Goal: Navigation & Orientation: Find specific page/section

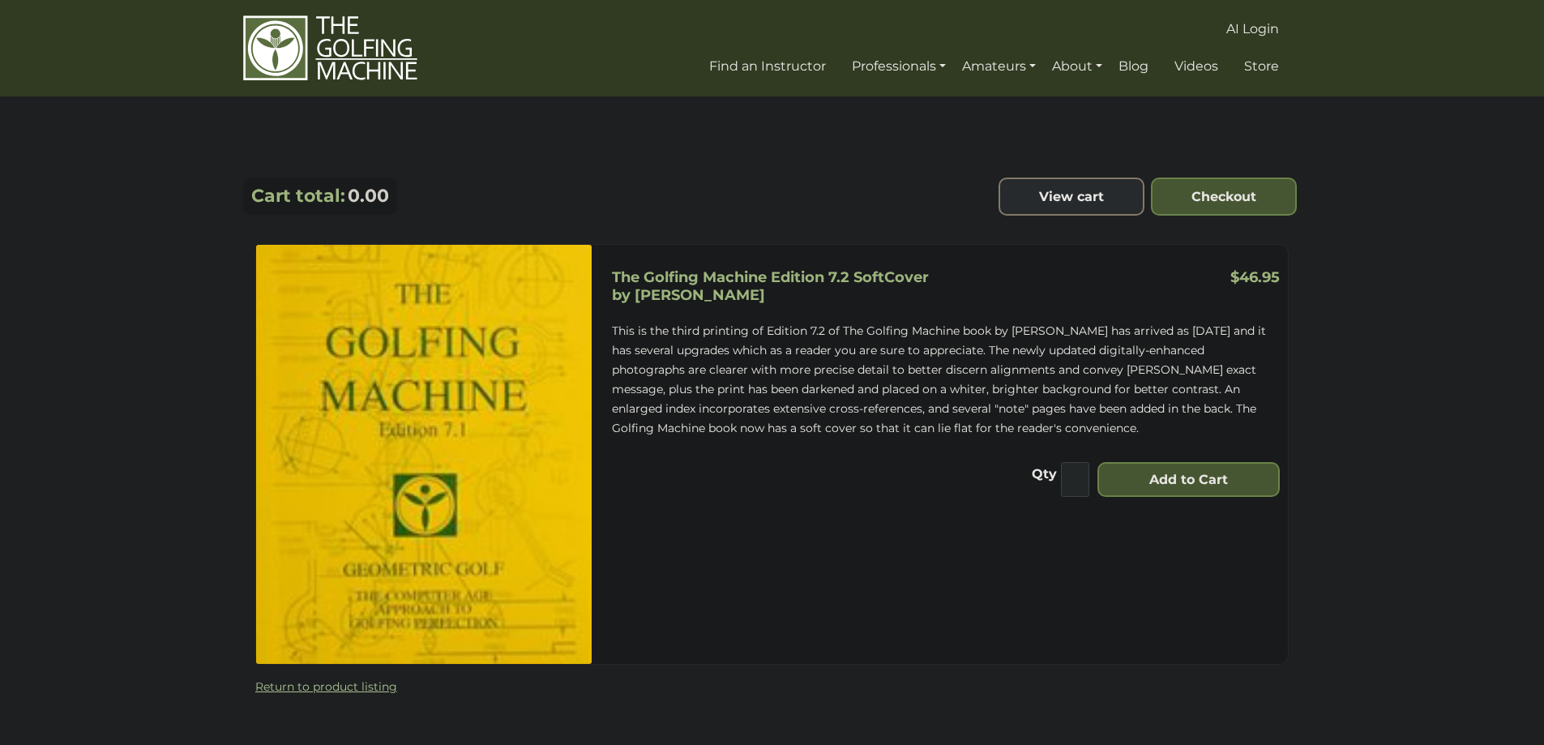
click at [333, 71] on img at bounding box center [330, 48] width 174 height 67
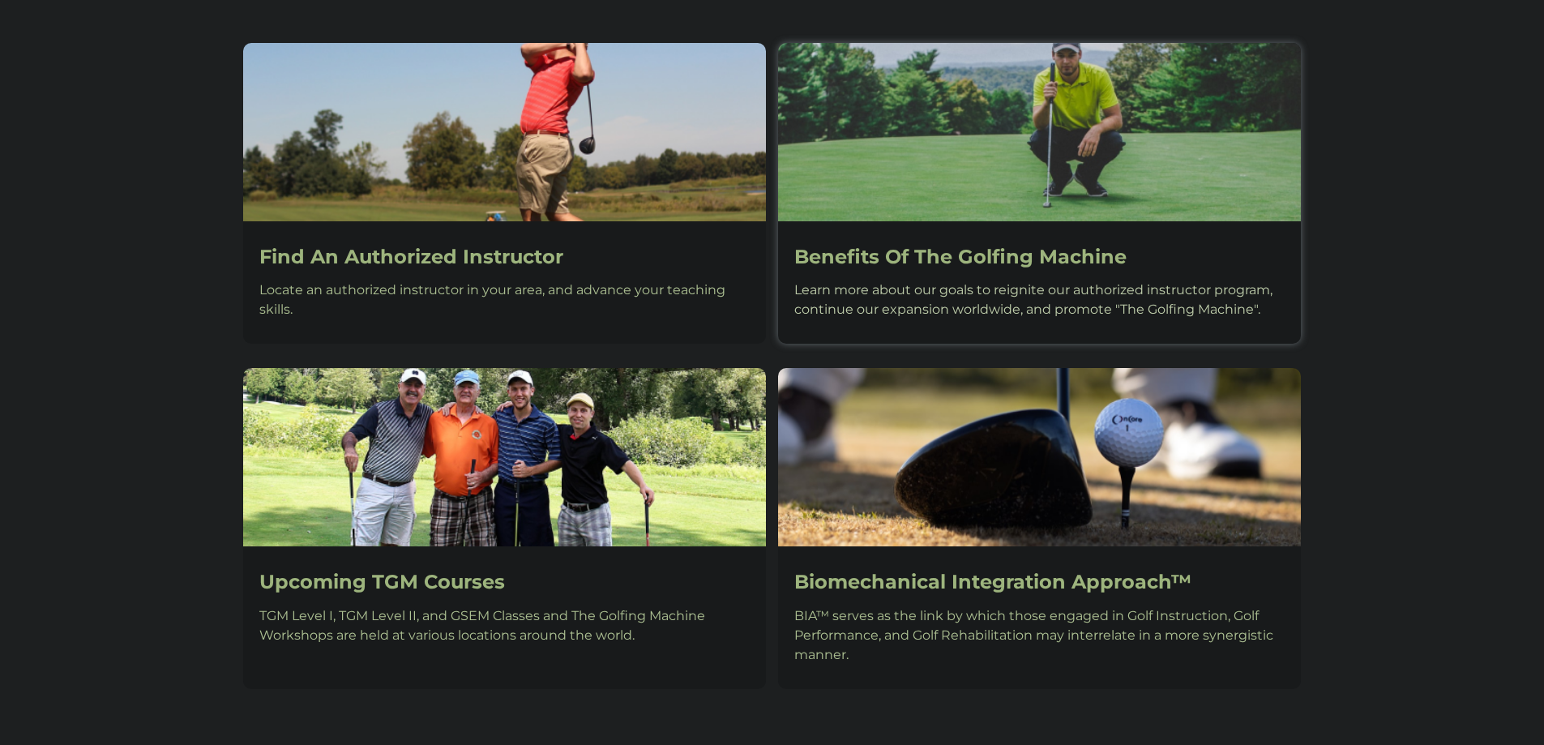
scroll to position [1266, 0]
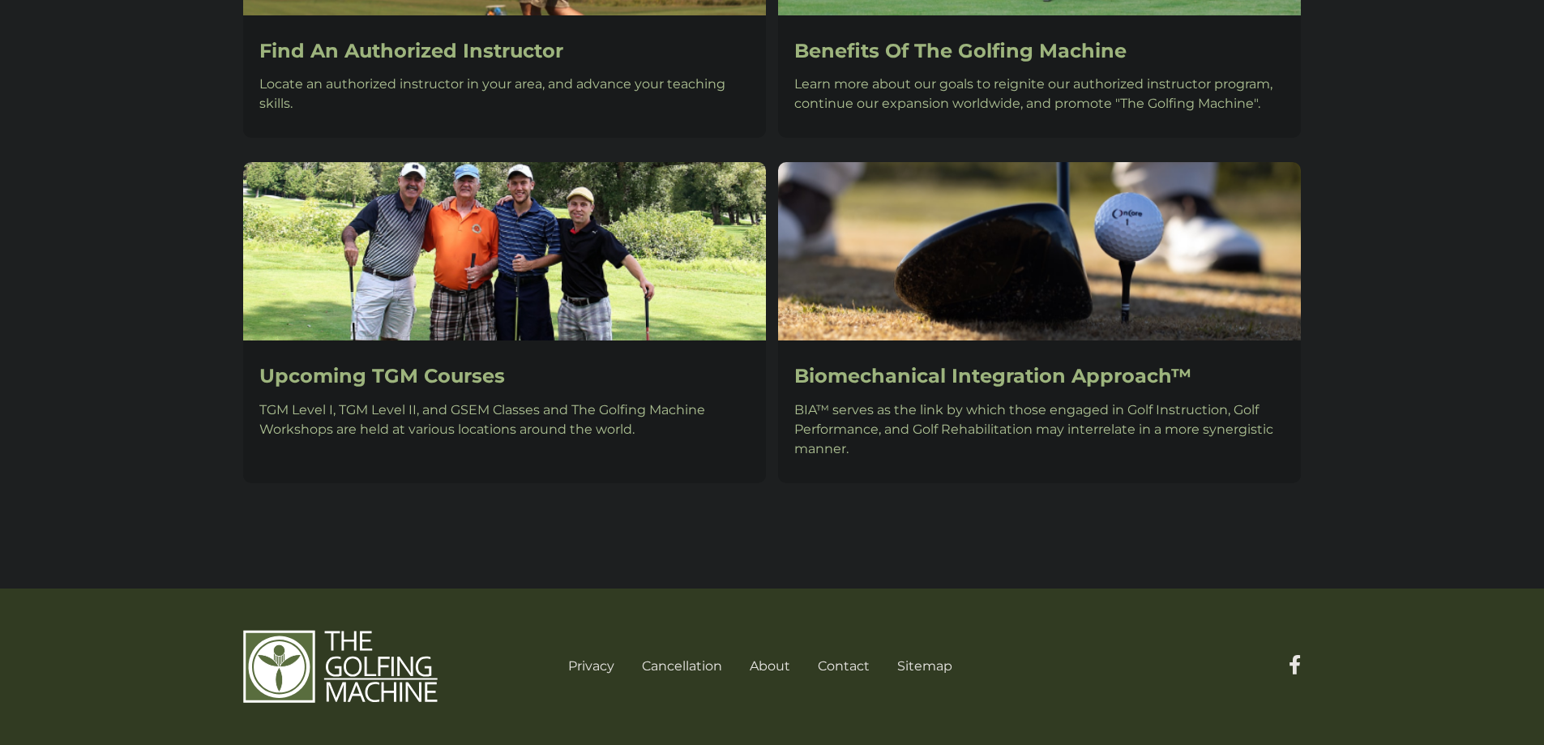
drag, startPoint x: 1452, startPoint y: 471, endPoint x: 1363, endPoint y: 229, distance: 258.2
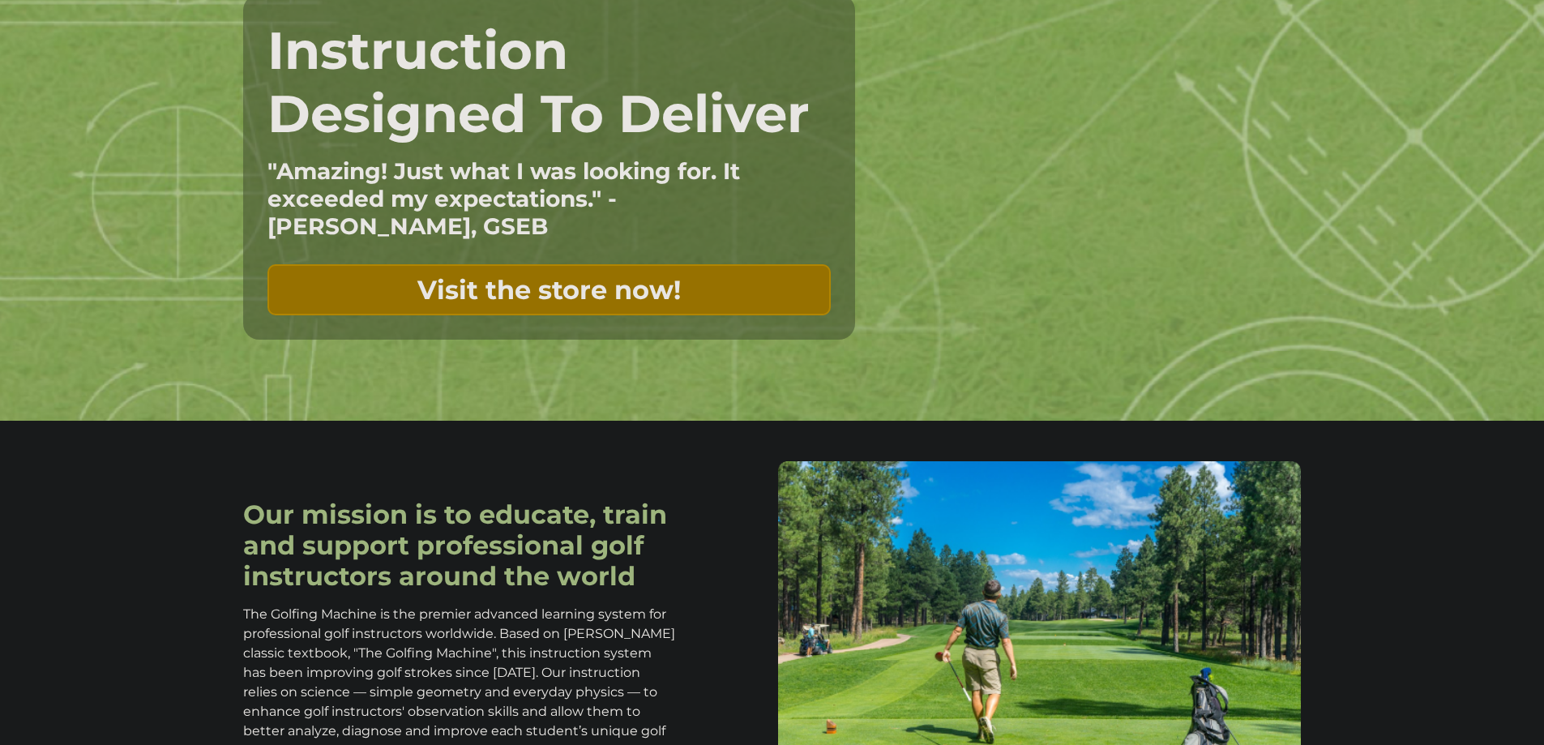
scroll to position [0, 0]
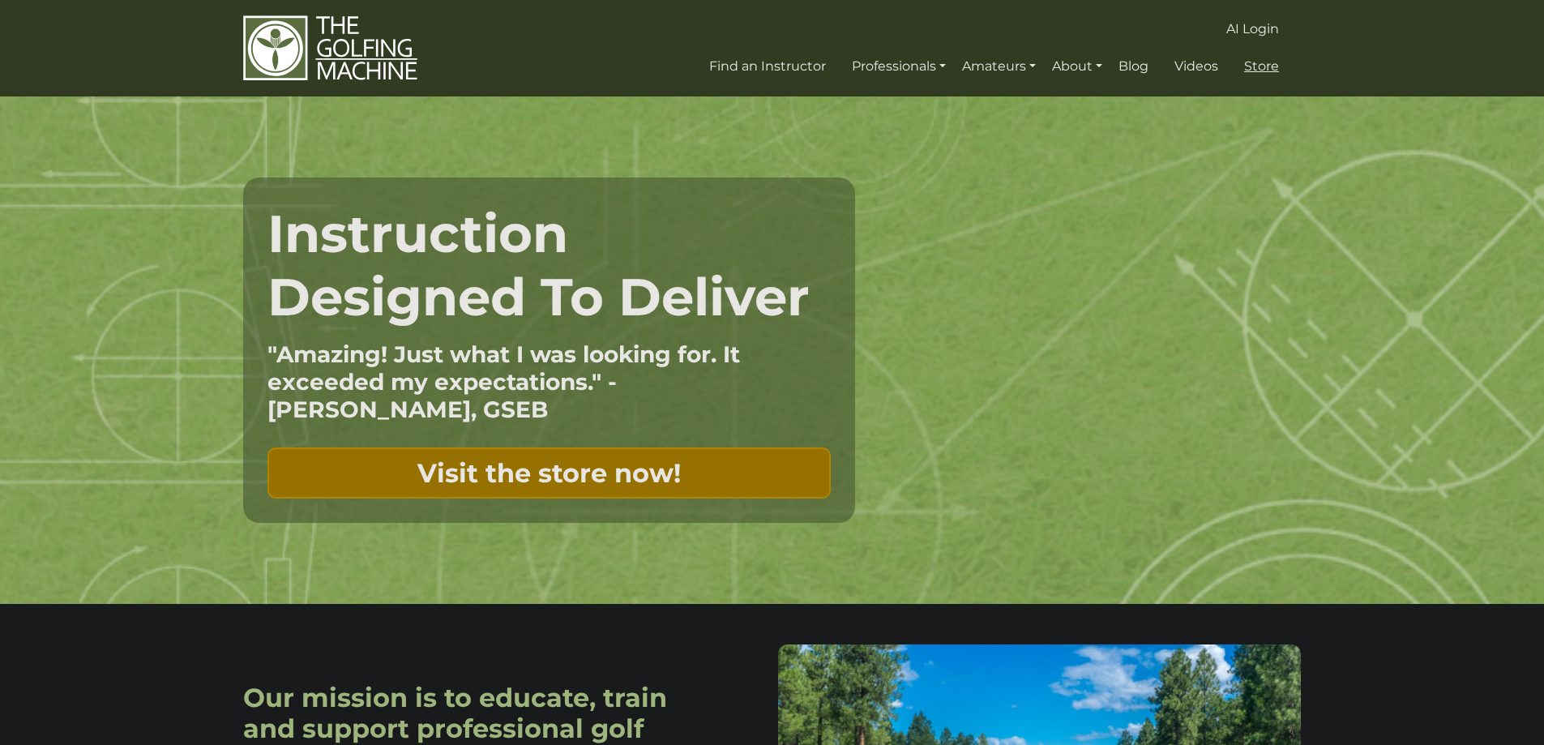
click at [1258, 73] on span "Store" at bounding box center [1261, 65] width 35 height 15
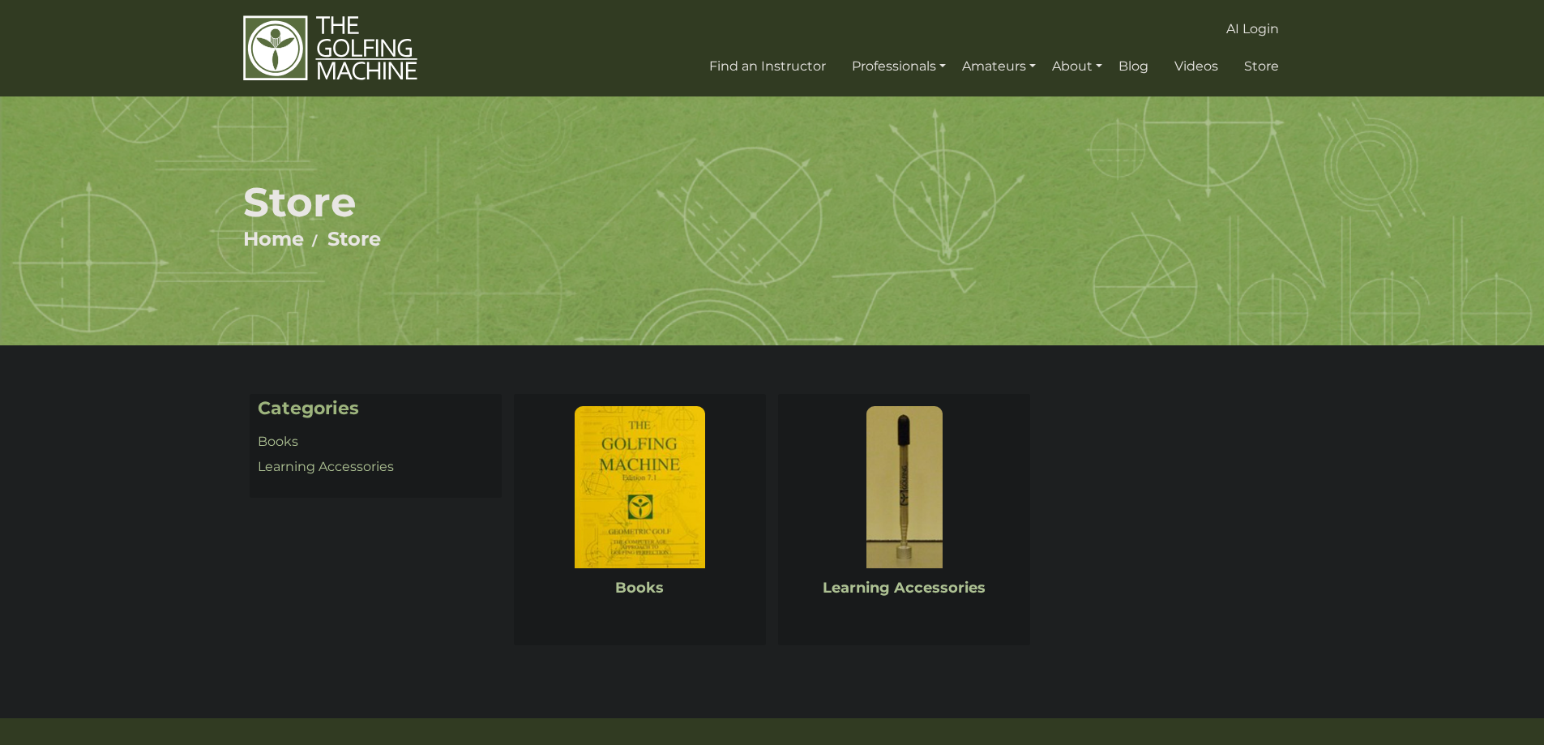
click at [625, 495] on img at bounding box center [640, 487] width 130 height 162
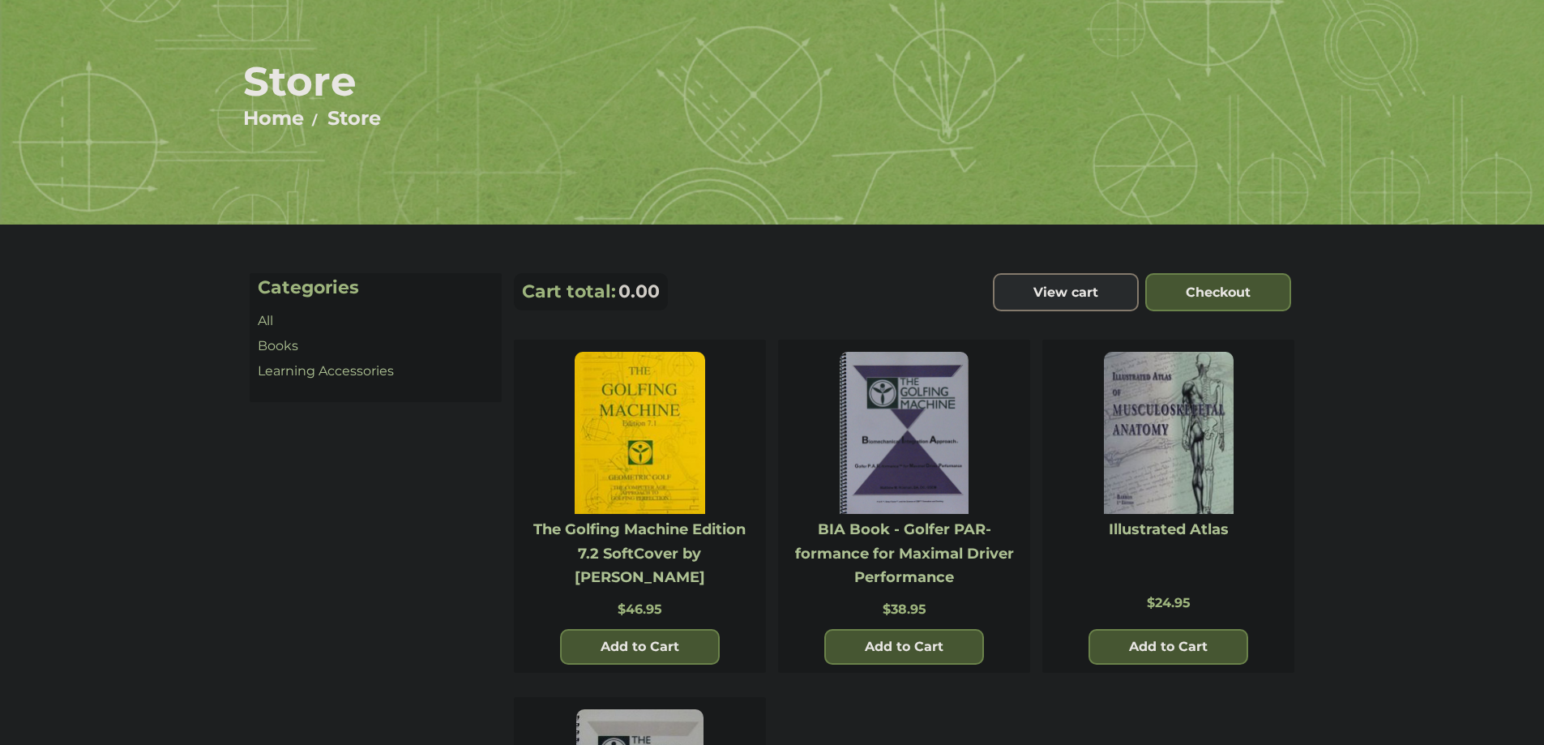
scroll to position [81, 0]
